Goal: Check status: Check status

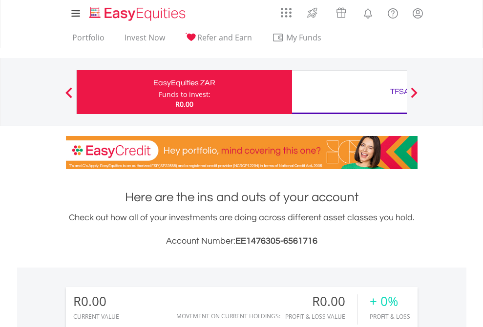
scroll to position [94, 153]
click at [159, 92] on div "Funds to invest:" at bounding box center [185, 95] width 52 height 10
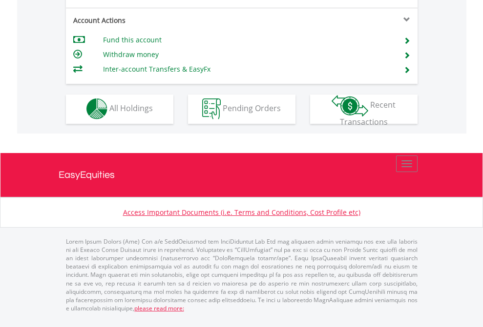
scroll to position [913, 0]
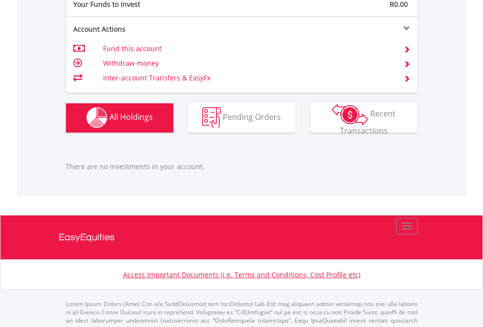
scroll to position [966, 0]
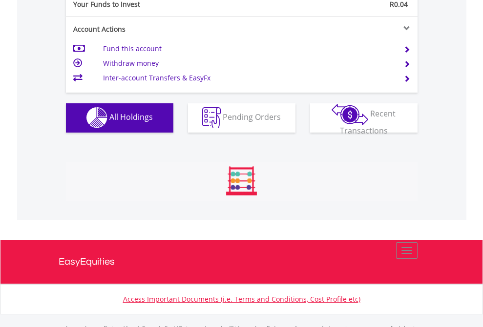
scroll to position [966, 0]
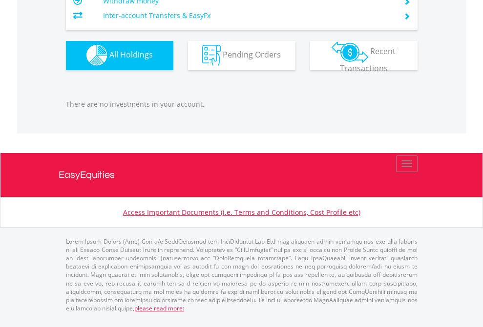
scroll to position [94, 153]
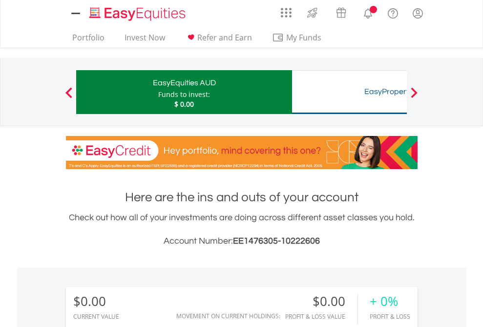
scroll to position [725, 0]
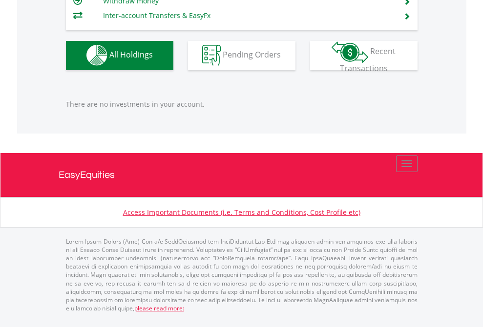
scroll to position [966, 0]
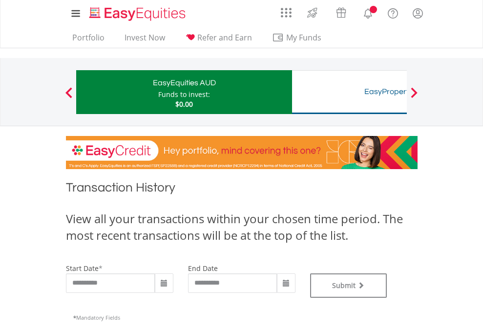
type input "**********"
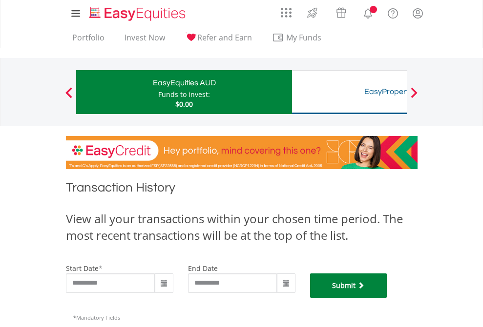
click at [387, 298] on button "Submit" at bounding box center [348, 286] width 77 height 24
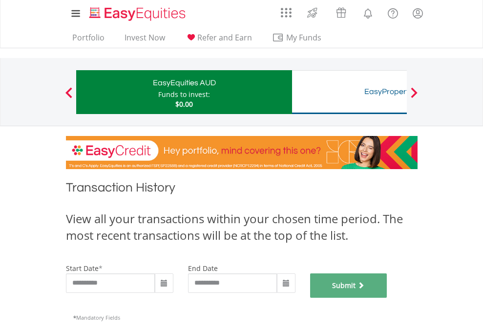
scroll to position [396, 0]
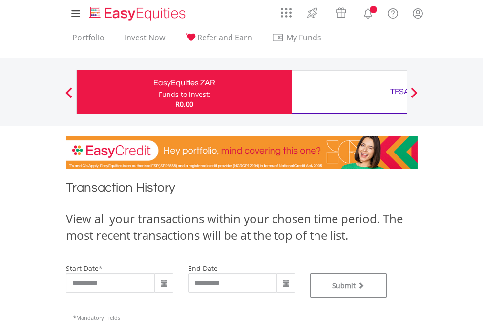
click at [349, 92] on div "TFSA" at bounding box center [400, 92] width 204 height 14
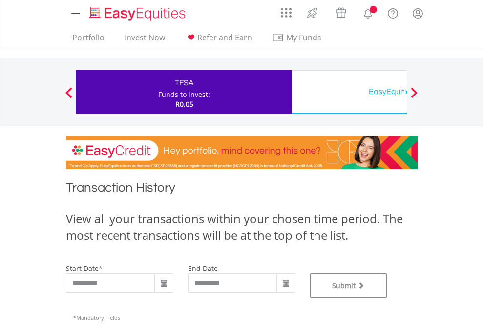
type input "**********"
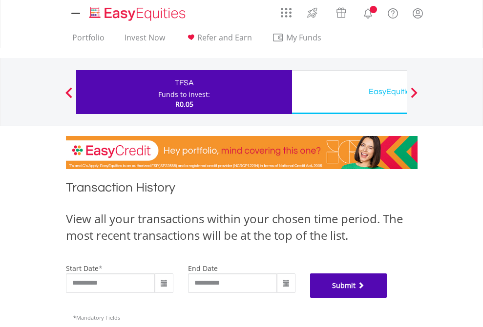
click at [387, 298] on button "Submit" at bounding box center [348, 286] width 77 height 24
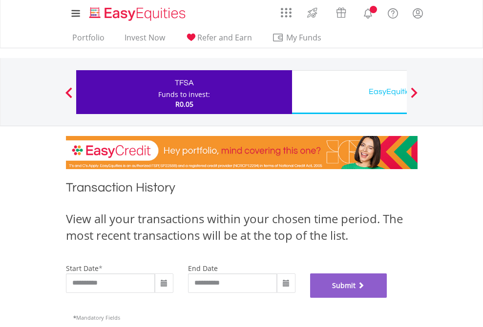
scroll to position [396, 0]
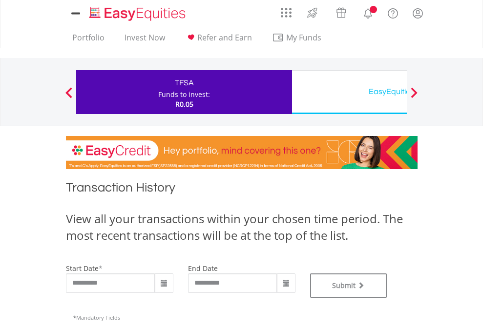
click at [349, 92] on div "EasyEquities USD" at bounding box center [400, 92] width 204 height 14
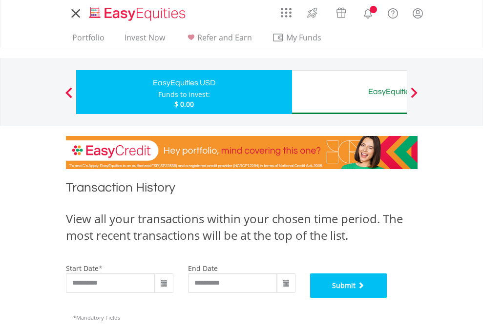
click at [387, 298] on button "Submit" at bounding box center [348, 286] width 77 height 24
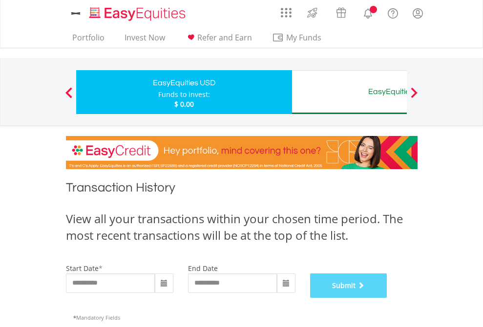
scroll to position [396, 0]
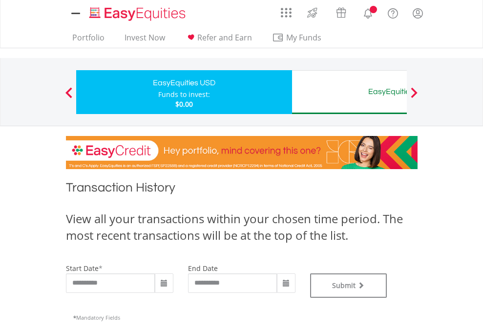
click at [349, 92] on div "EasyEquities AUD" at bounding box center [400, 92] width 204 height 14
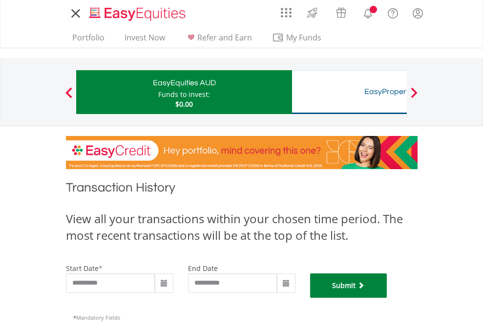
click at [387, 298] on button "Submit" at bounding box center [348, 286] width 77 height 24
